Goal: Task Accomplishment & Management: Manage account settings

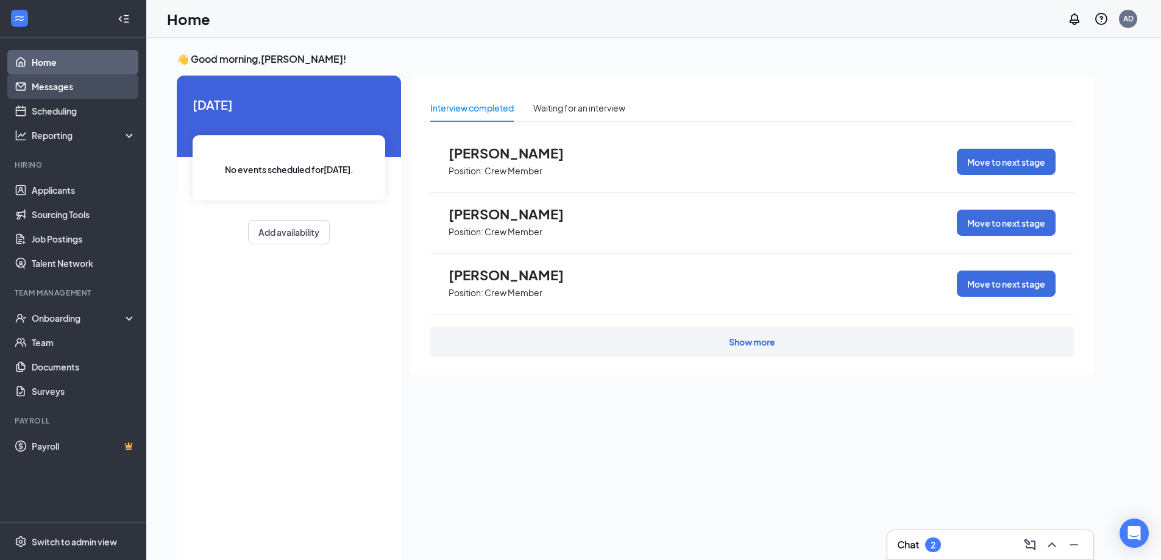
click at [38, 84] on link "Messages" at bounding box center [84, 86] width 104 height 24
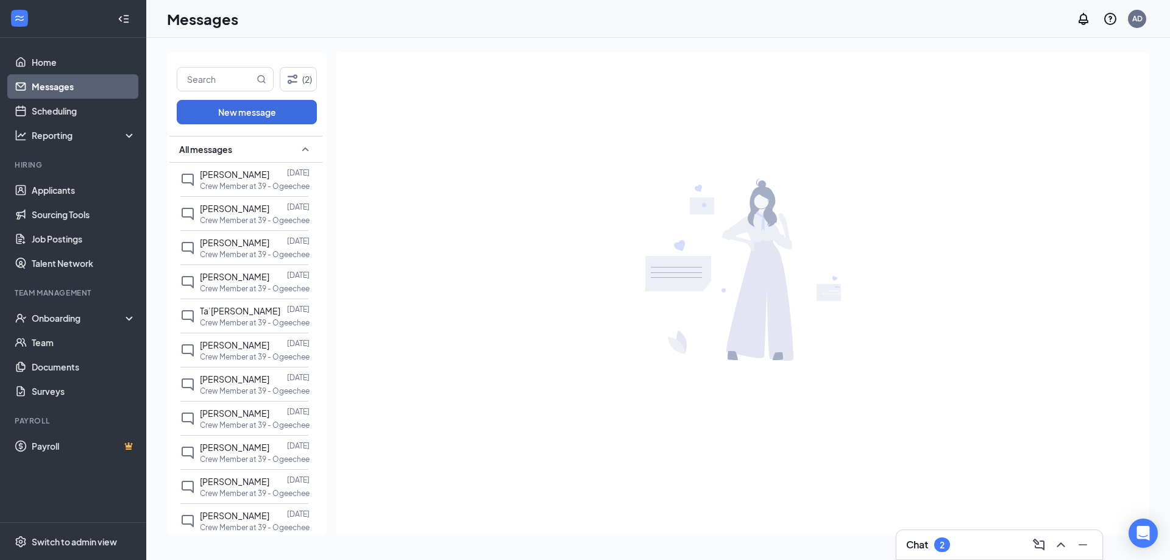
scroll to position [184, 0]
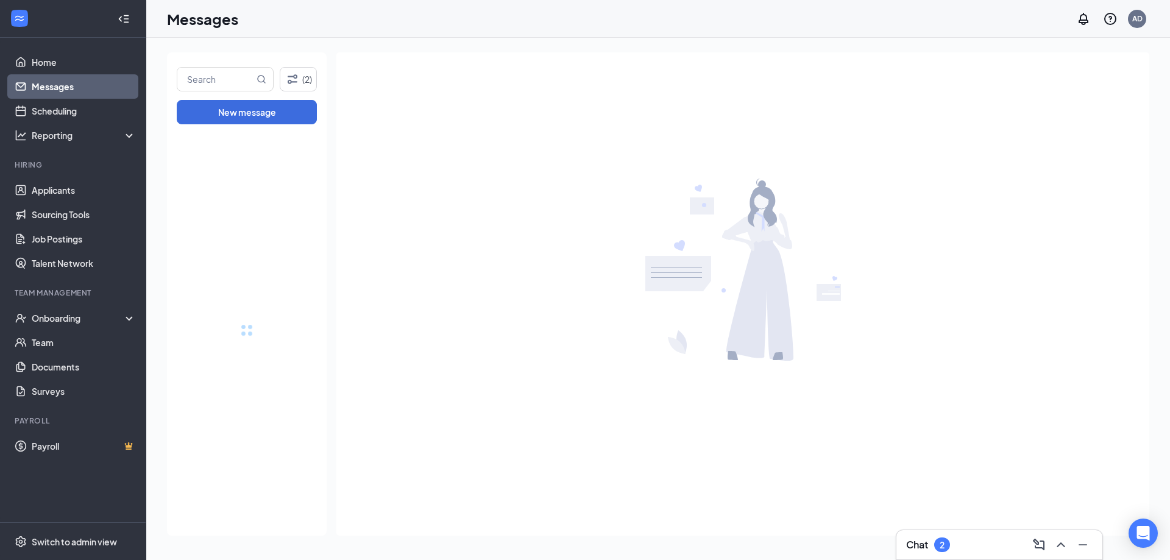
drag, startPoint x: 317, startPoint y: 331, endPoint x: 317, endPoint y: 559, distance: 227.9
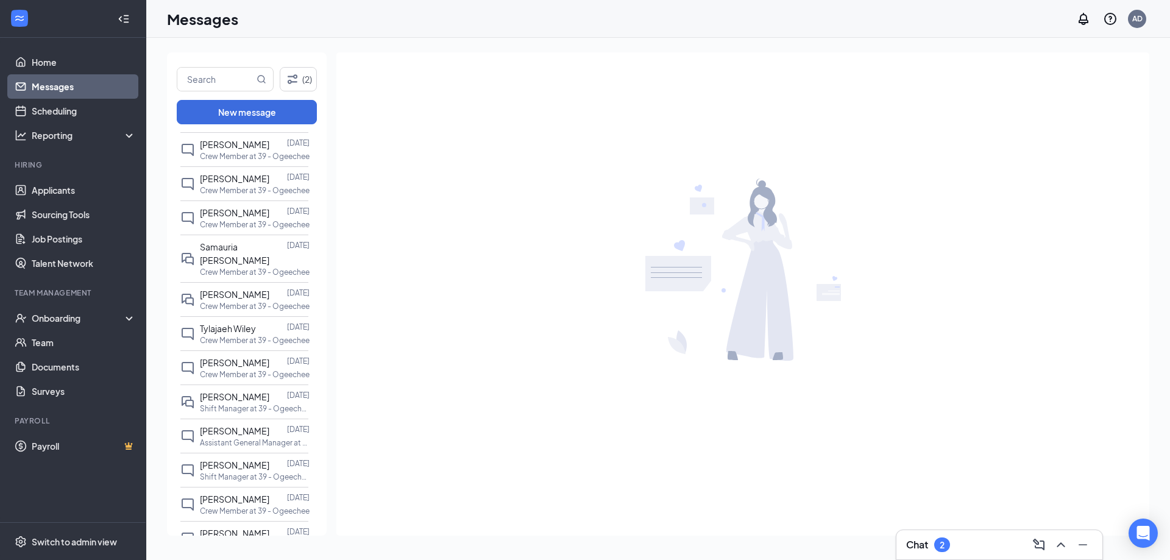
scroll to position [874, 0]
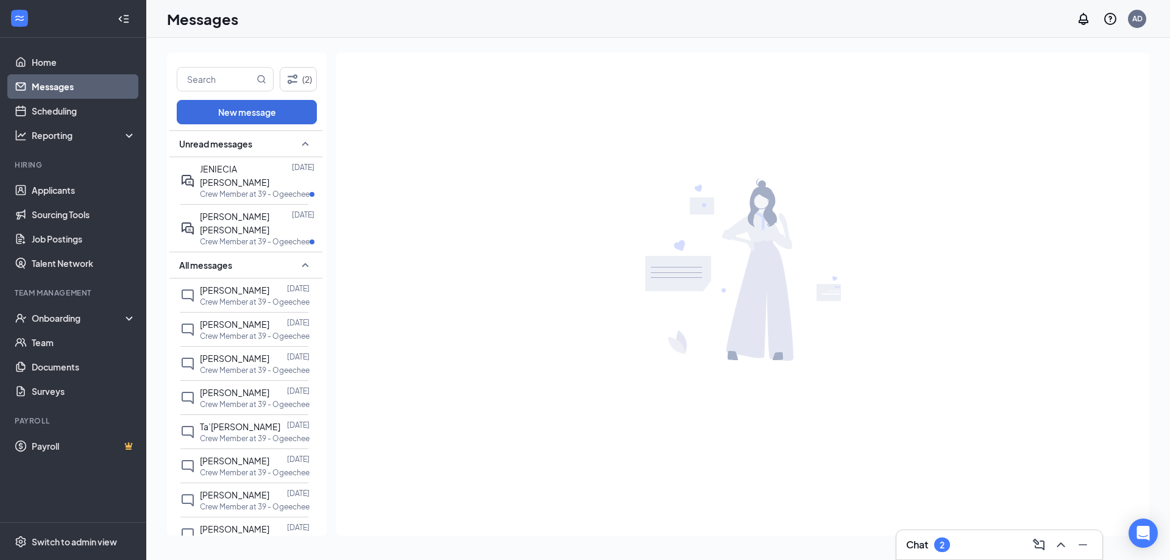
drag, startPoint x: 317, startPoint y: 445, endPoint x: 312, endPoint y: 478, distance: 33.9
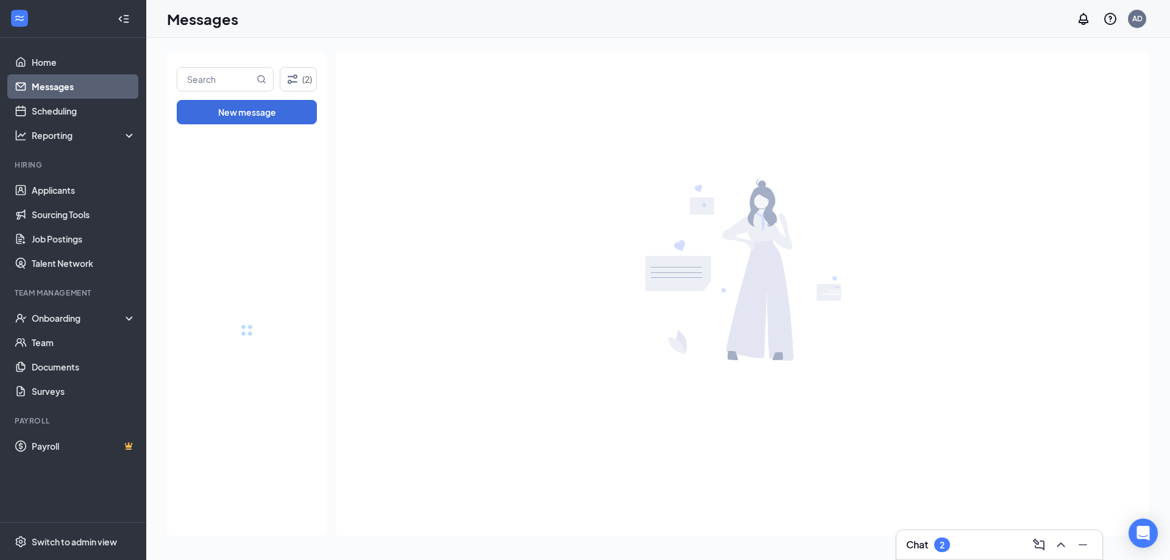
drag, startPoint x: 317, startPoint y: 467, endPoint x: 353, endPoint y: 25, distance: 443.9
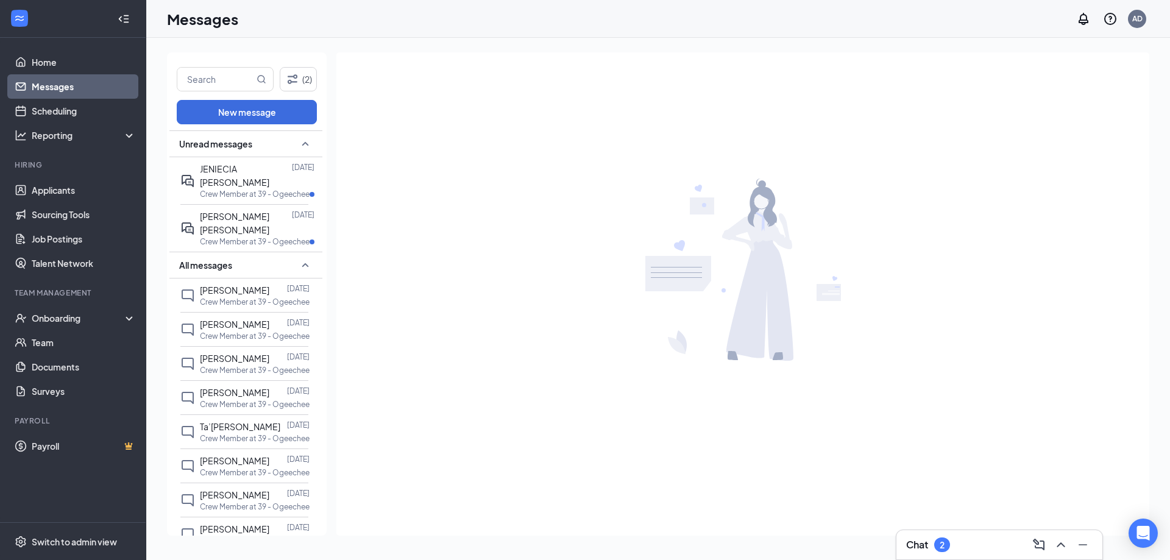
click at [468, 374] on div at bounding box center [742, 269] width 813 height 435
click at [311, 192] on div at bounding box center [312, 194] width 5 height 5
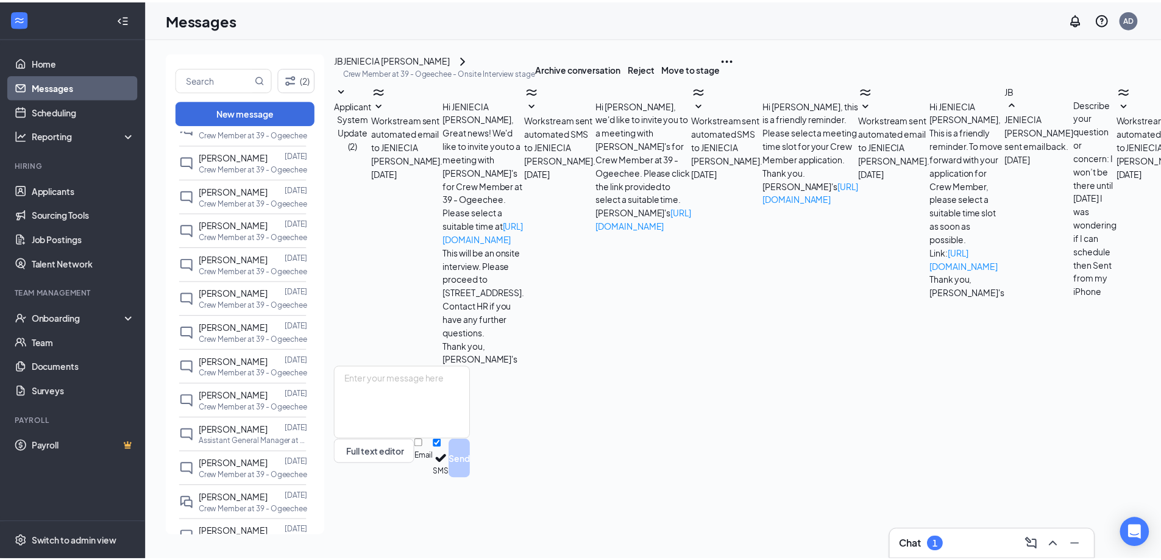
scroll to position [1954, 0]
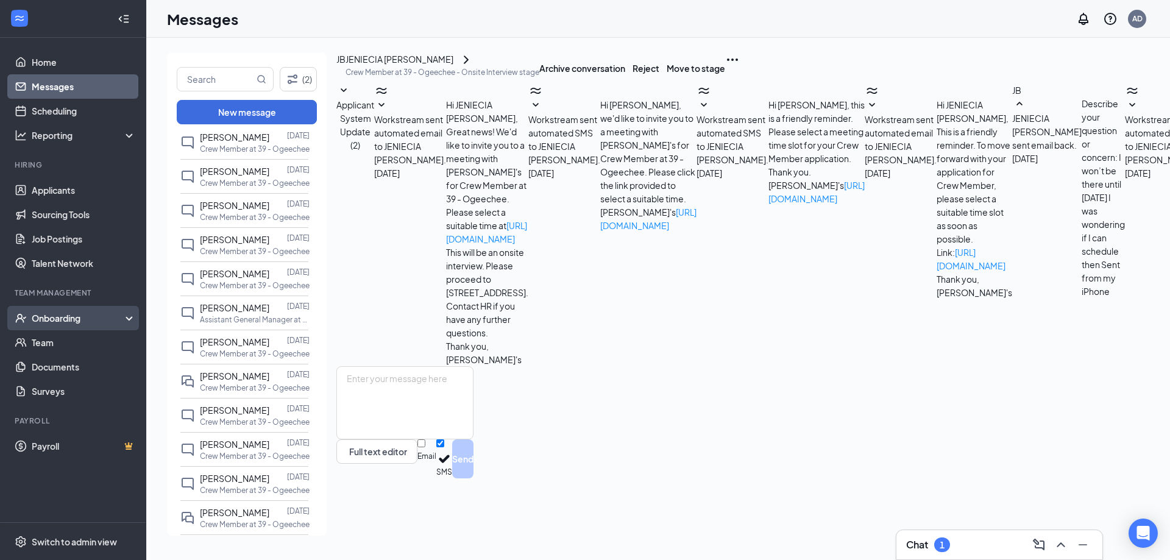
click at [94, 324] on div "Onboarding" at bounding box center [79, 318] width 94 height 12
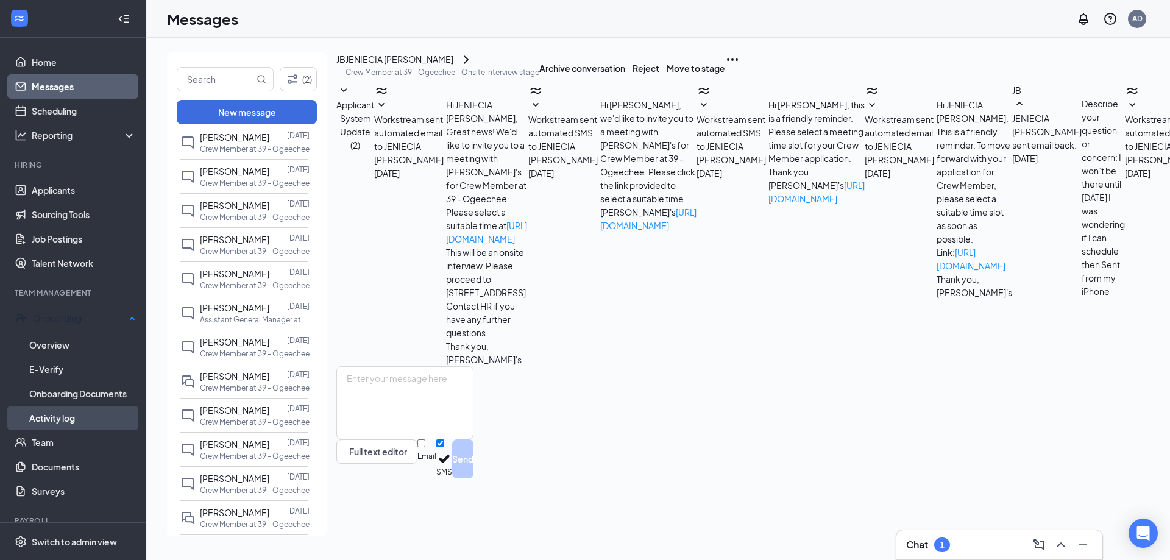
click at [84, 417] on link "Activity log" at bounding box center [82, 418] width 107 height 24
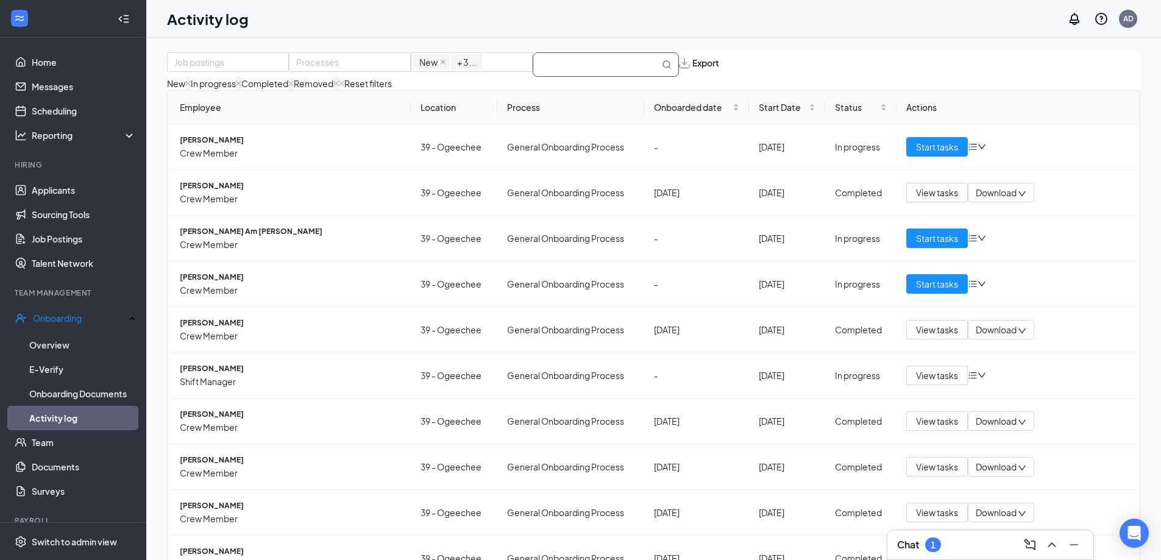
click at [641, 73] on input "text" at bounding box center [596, 64] width 126 height 23
type input "a"
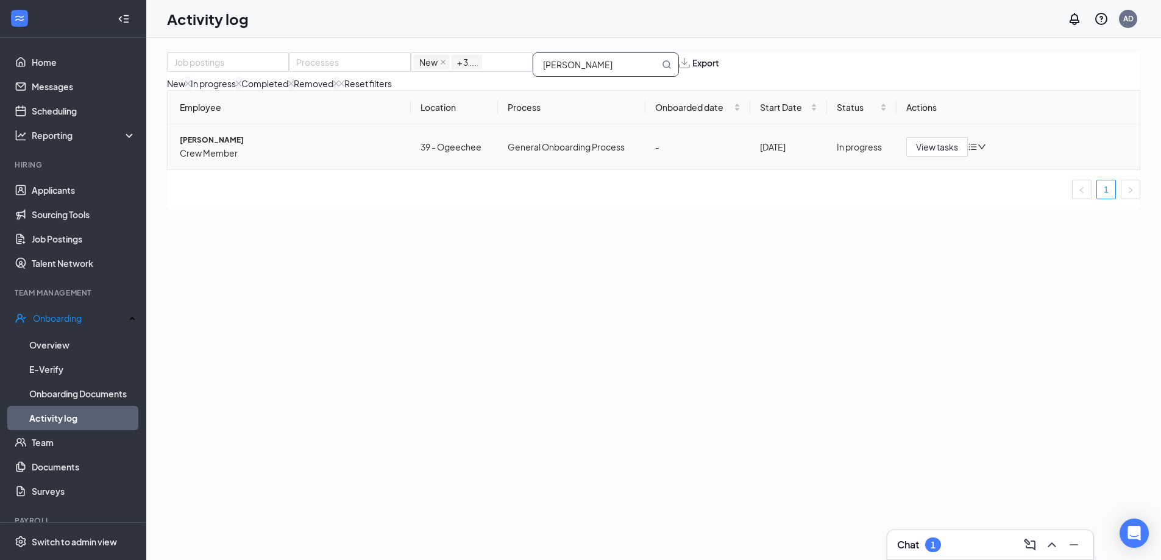
type input "zambrana"
click at [847, 154] on div "In progress" at bounding box center [862, 146] width 51 height 13
click at [920, 154] on span "View tasks" at bounding box center [937, 146] width 42 height 13
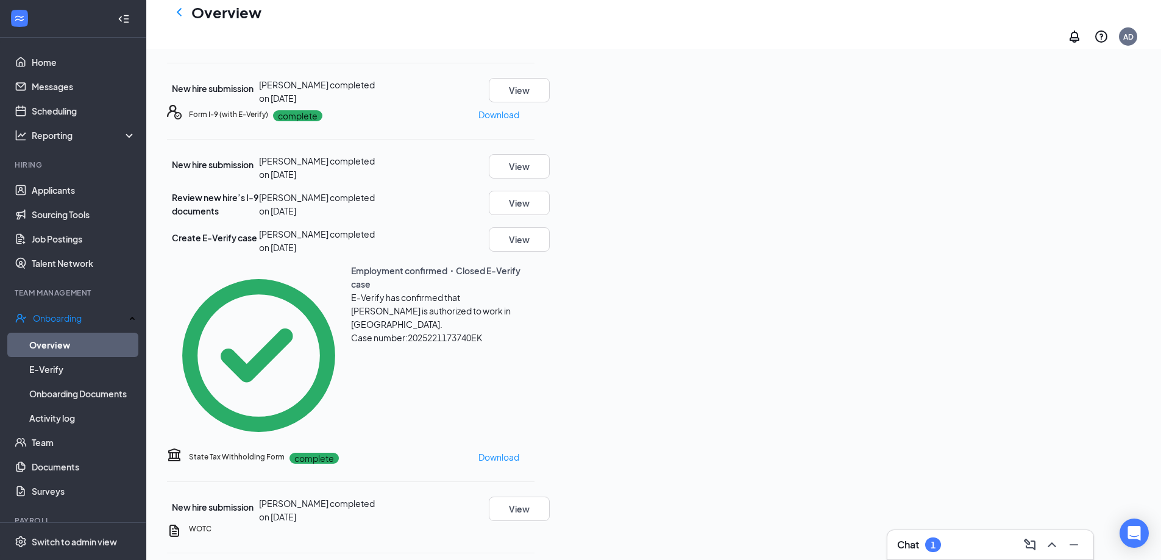
scroll to position [221, 0]
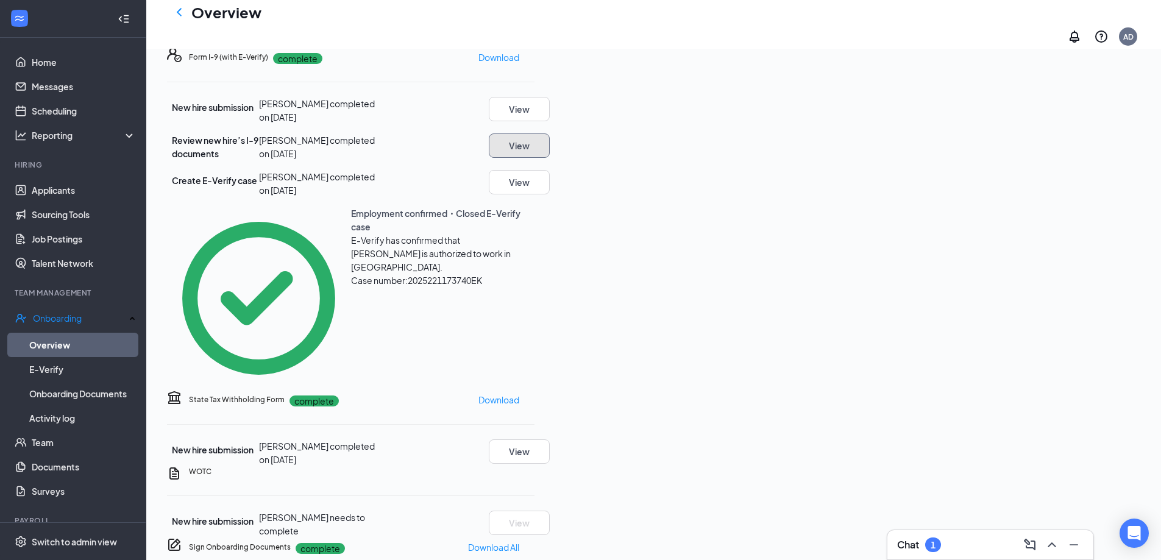
click at [550, 158] on button "View" at bounding box center [519, 145] width 61 height 24
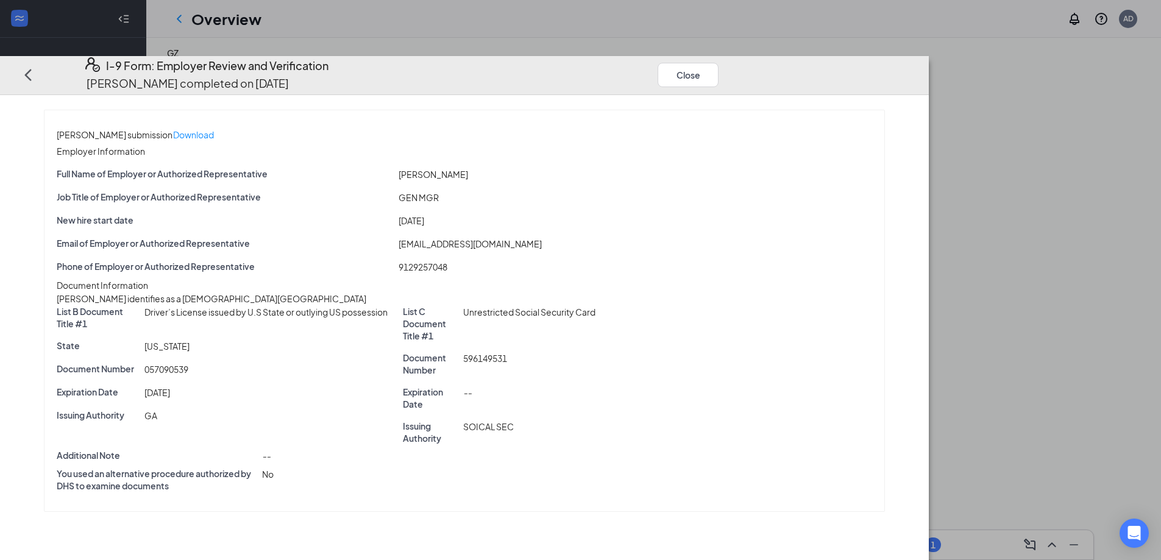
scroll to position [0, 0]
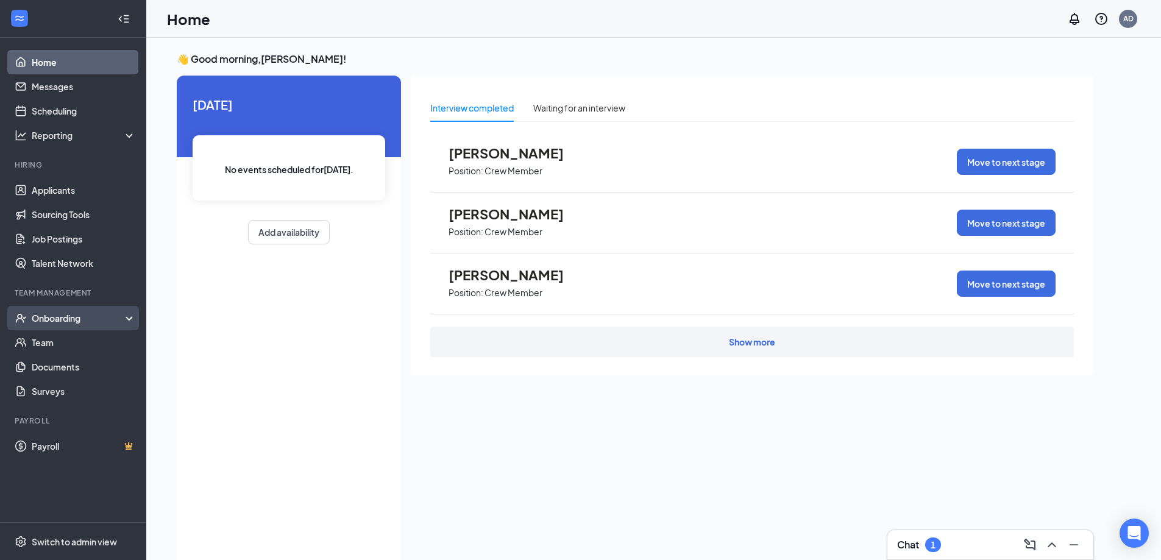
click at [35, 314] on div "Onboarding" at bounding box center [79, 318] width 94 height 12
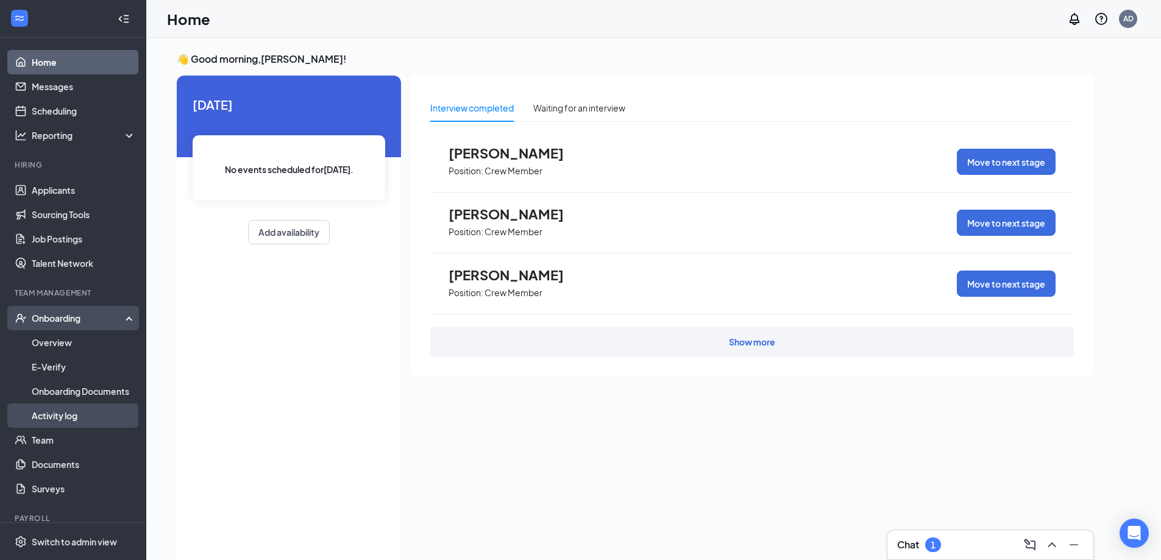
click at [55, 418] on link "Activity log" at bounding box center [84, 415] width 104 height 24
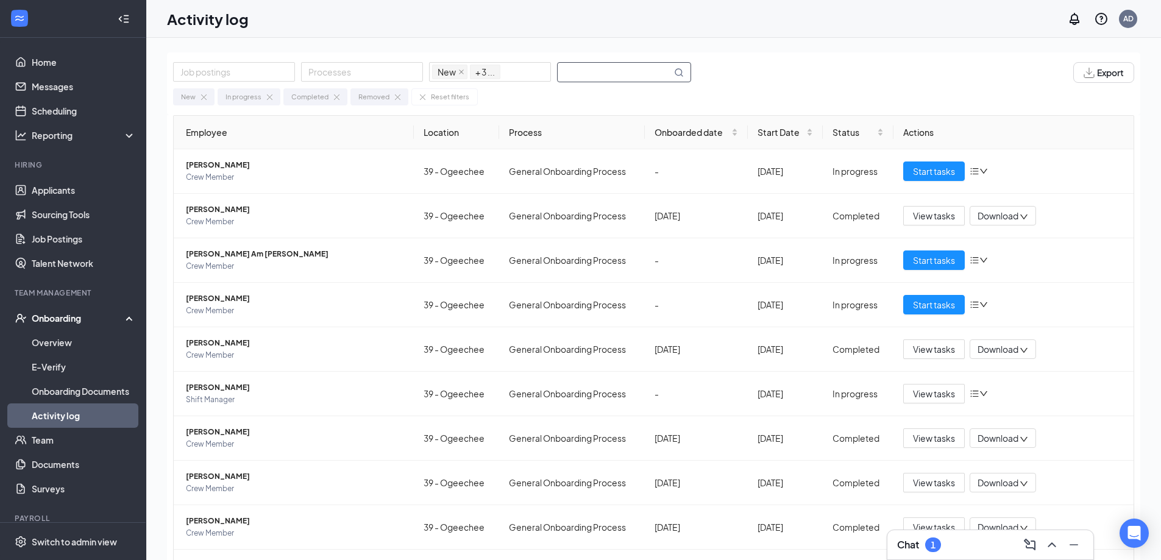
click at [616, 71] on input "text" at bounding box center [615, 72] width 114 height 19
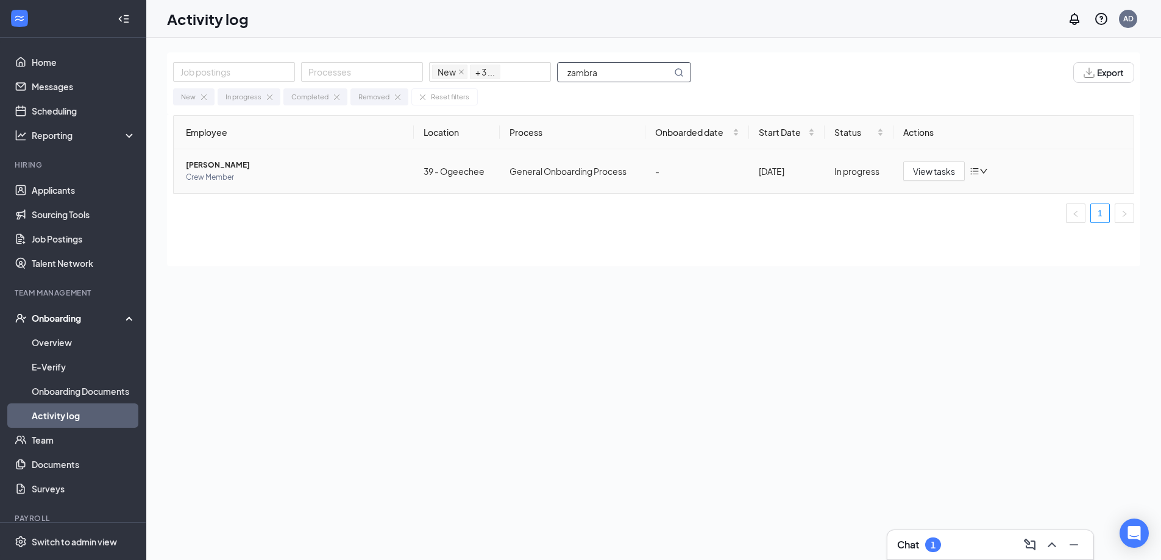
type input "zambra"
click at [235, 164] on span "[PERSON_NAME]" at bounding box center [295, 165] width 218 height 12
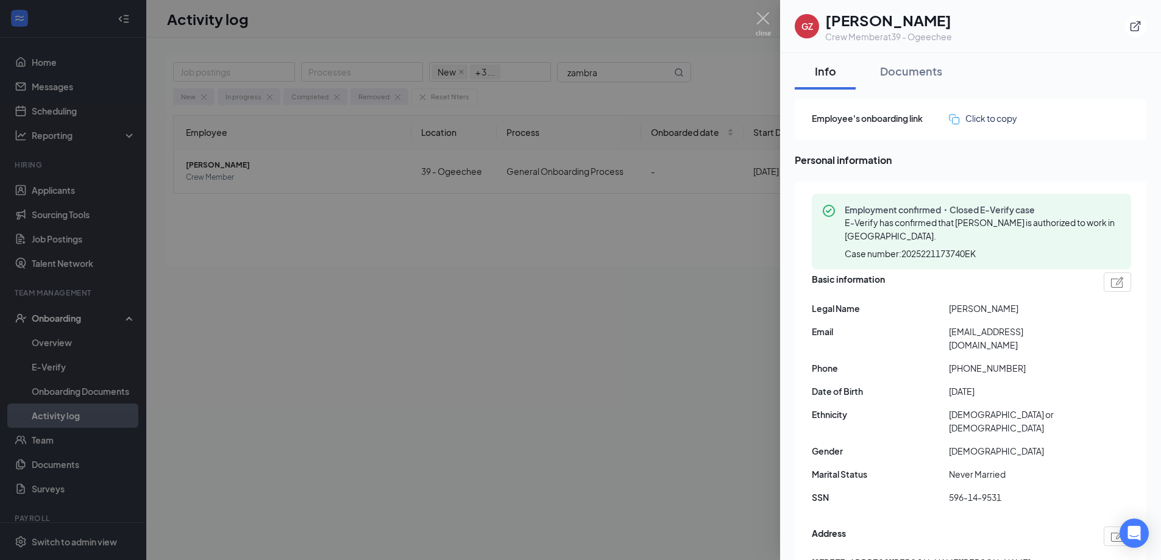
click at [595, 206] on div at bounding box center [580, 280] width 1161 height 560
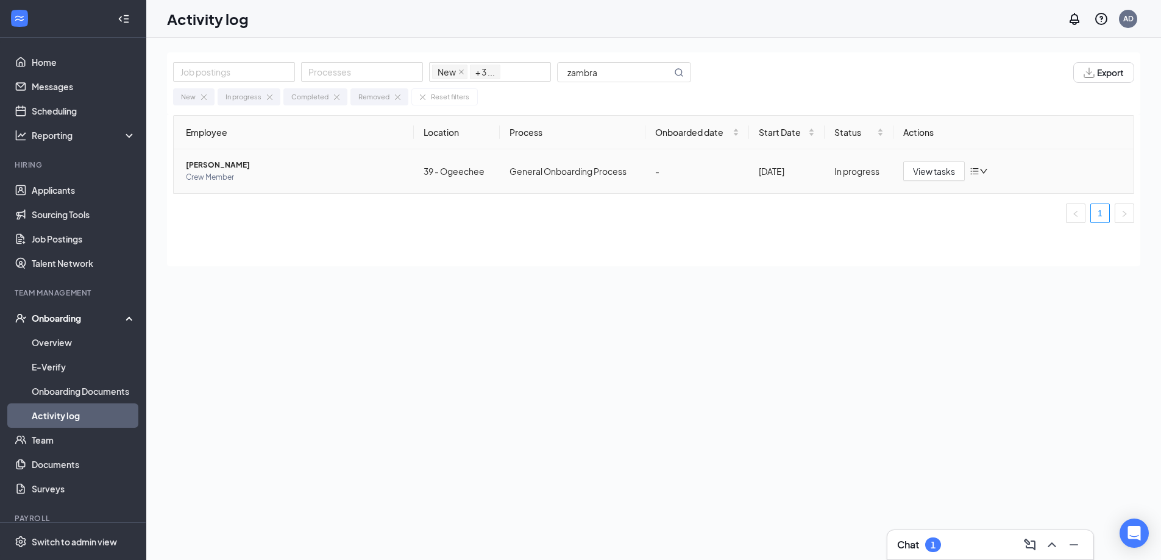
click at [848, 171] on div "In progress" at bounding box center [858, 171] width 49 height 13
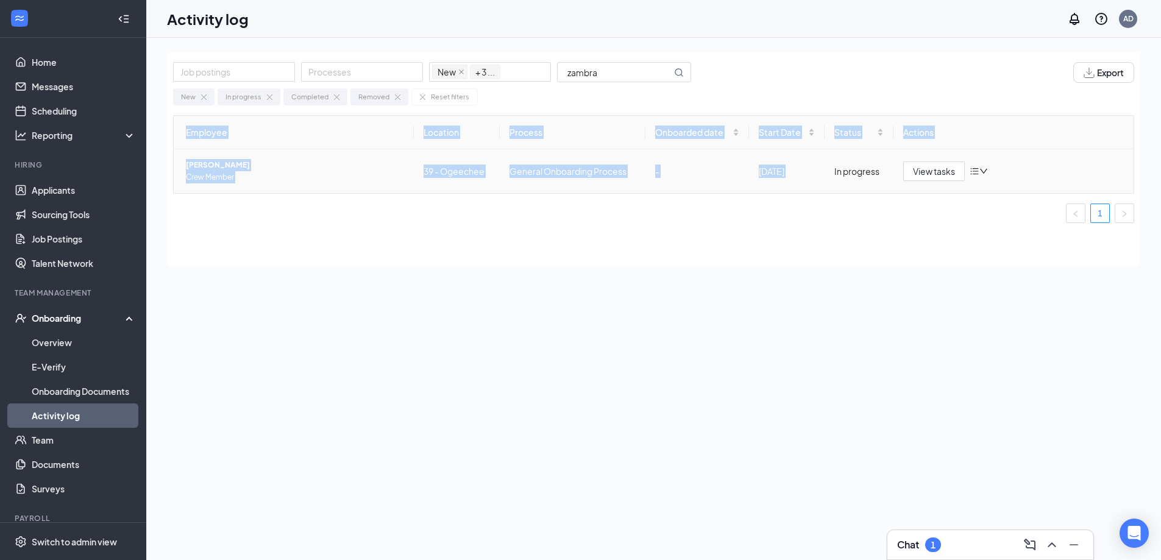
click at [848, 171] on div "In progress" at bounding box center [858, 171] width 49 height 13
click at [925, 169] on span "View tasks" at bounding box center [934, 171] width 42 height 13
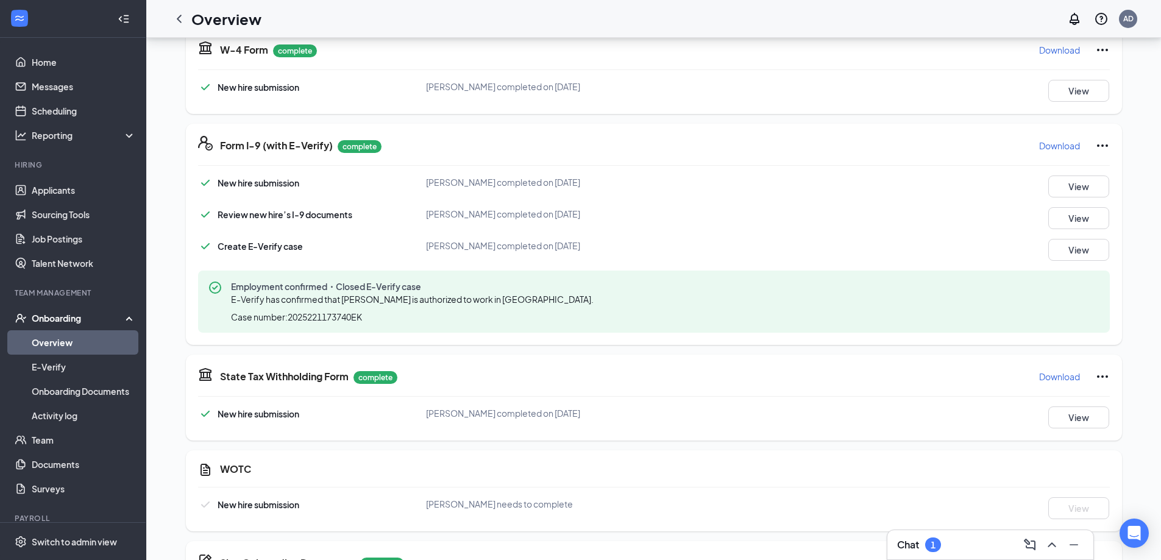
scroll to position [293, 0]
